Goal: Contribute content

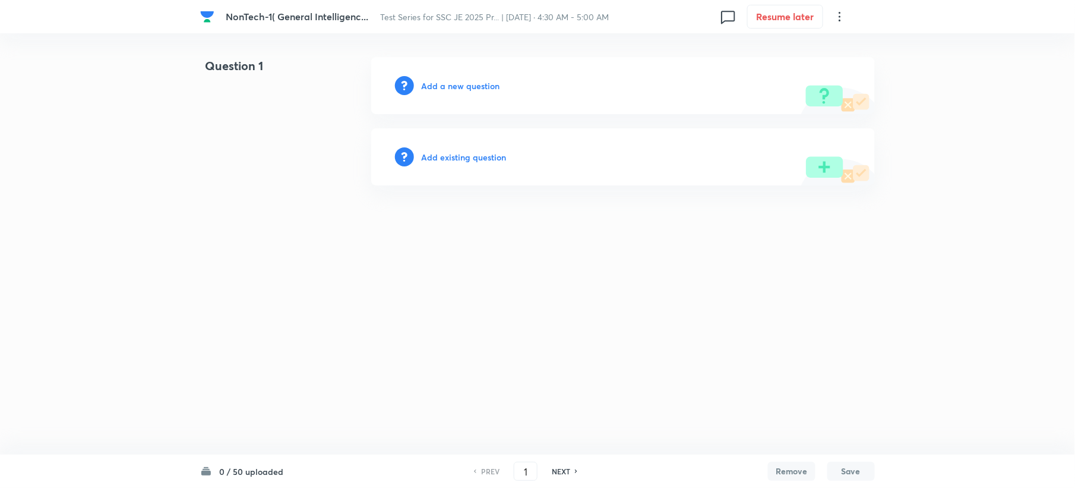
click at [451, 81] on h6 "Add a new question" at bounding box center [460, 86] width 78 height 12
click at [451, 81] on h6 "Choose a question type" at bounding box center [466, 86] width 91 height 12
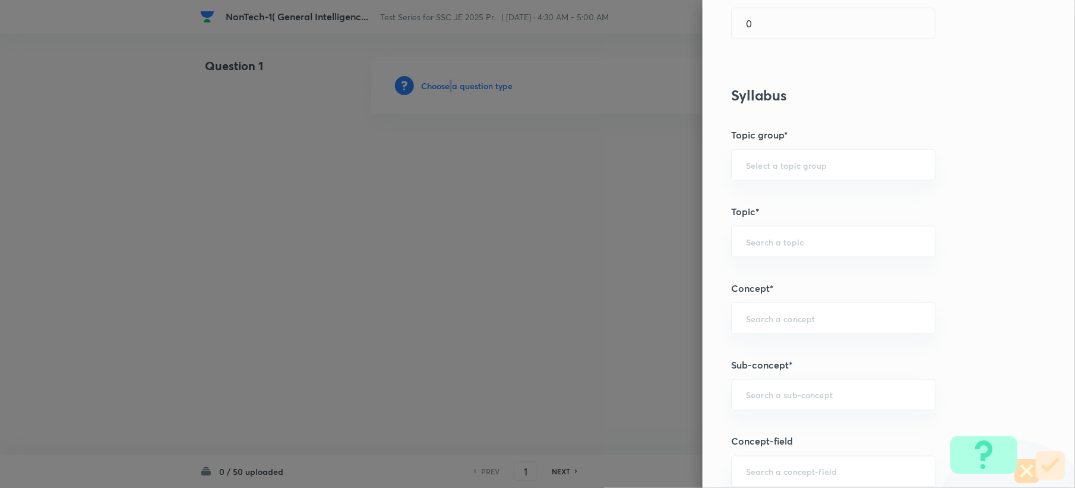
scroll to position [554, 0]
